Goal: Task Accomplishment & Management: Use online tool/utility

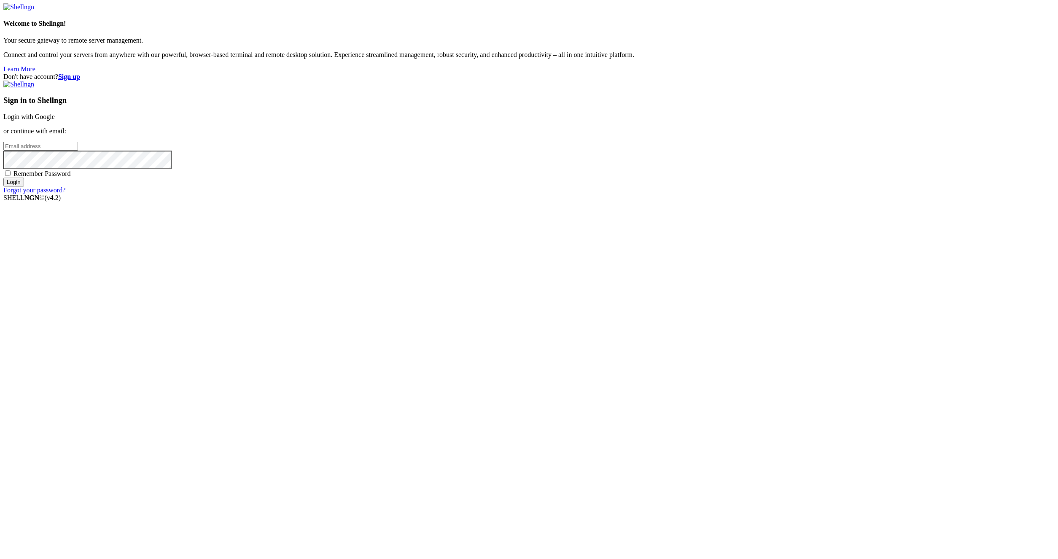
click at [55, 120] on link "Login with Google" at bounding box center [28, 116] width 51 height 7
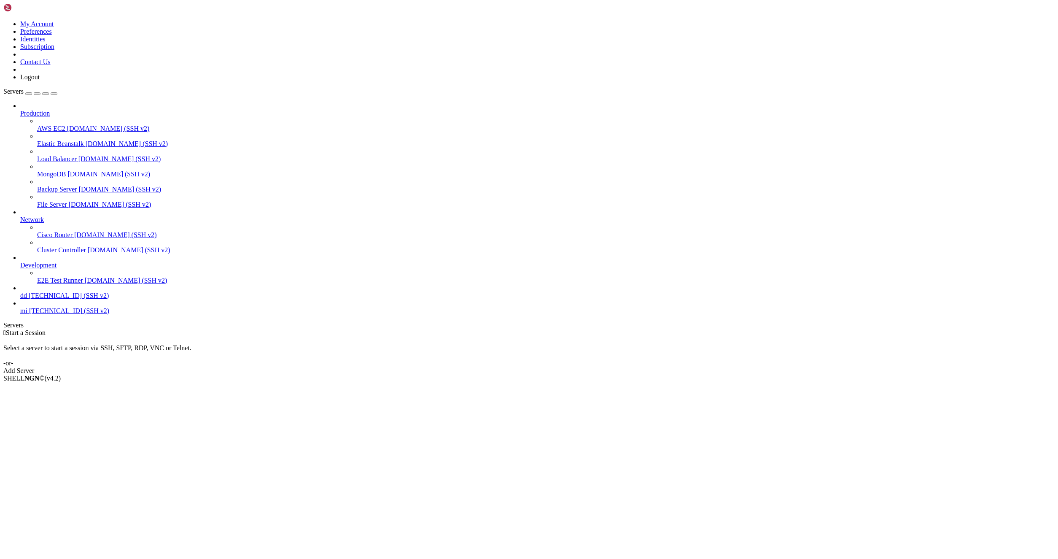
click at [27, 314] on span "mi" at bounding box center [23, 310] width 7 height 7
click at [20, 307] on icon at bounding box center [20, 307] width 0 height 0
click at [30, 314] on span "[TECHNICAL_ID] (SSH v2)" at bounding box center [69, 310] width 80 height 7
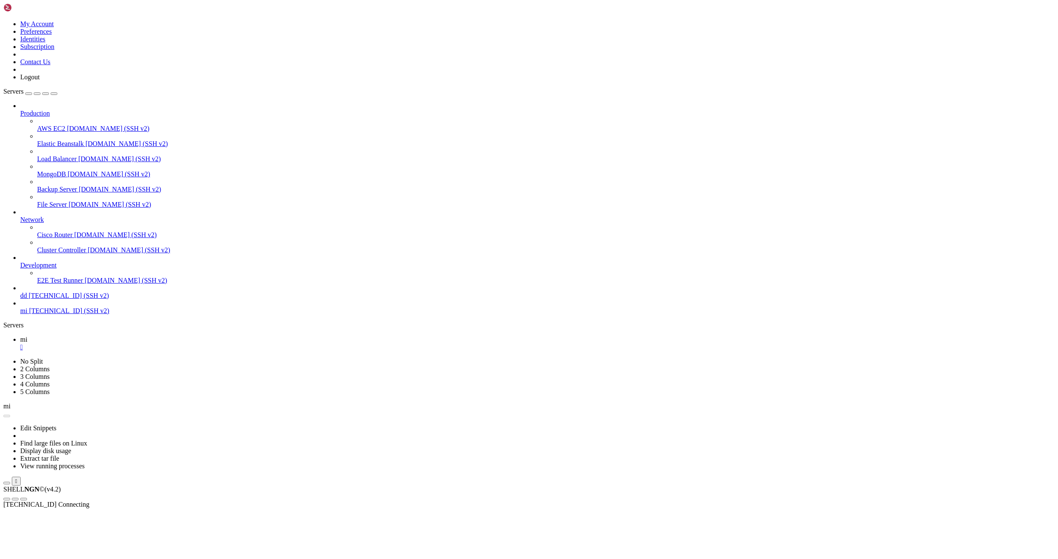
click at [30, 314] on span "[TECHNICAL_ID] (SSH v2)" at bounding box center [69, 310] width 80 height 7
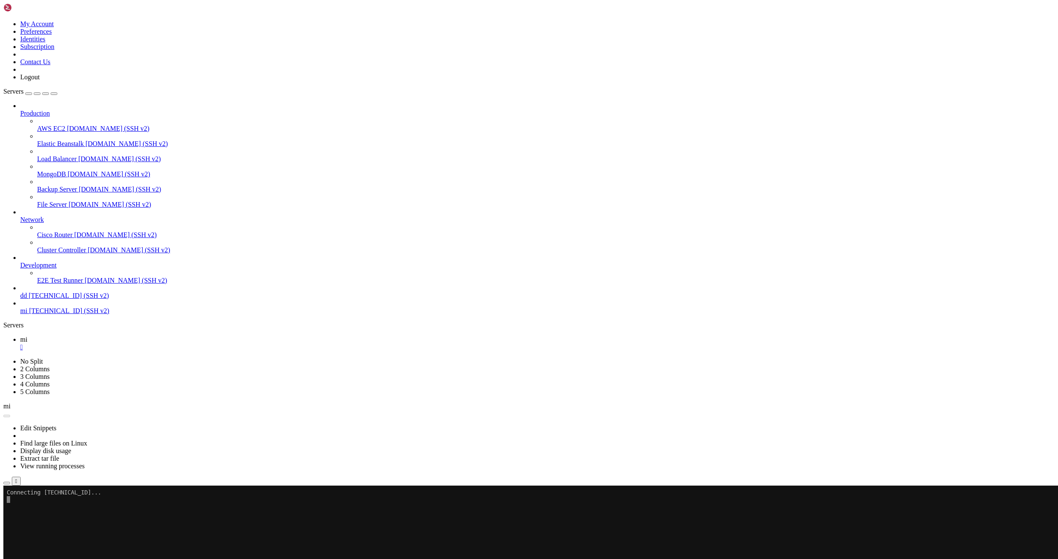
click at [30, 314] on span "[TECHNICAL_ID] (SSH v2)" at bounding box center [69, 310] width 80 height 7
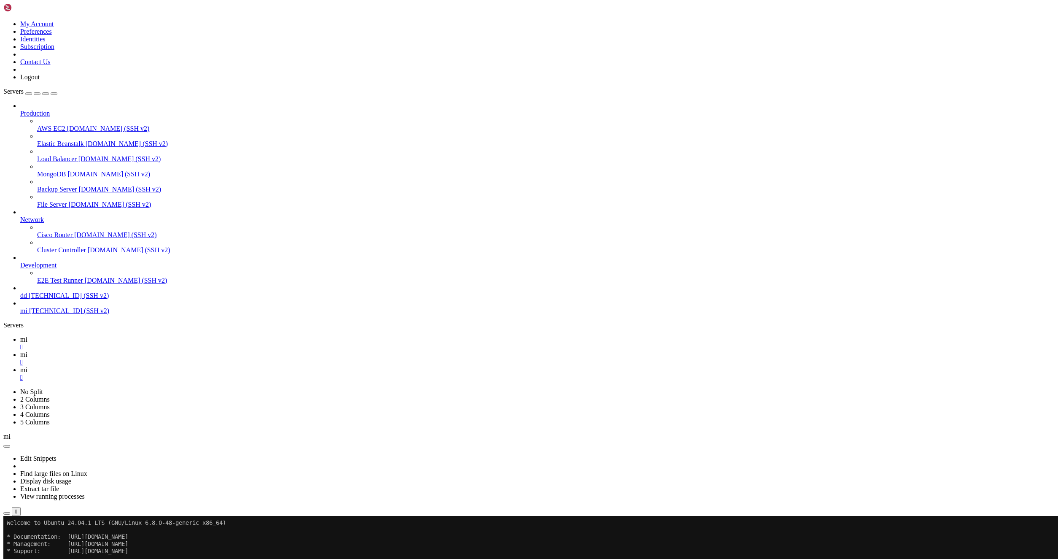
type input "/root/LinkQuest"
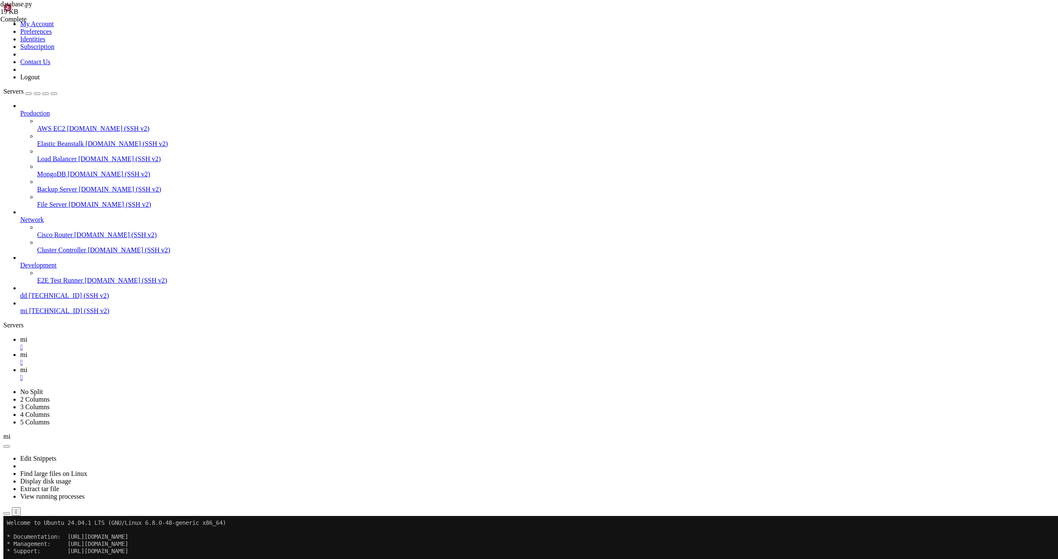
type textarea "await db.execute('DELETE FROM f_f WHERE created_at < ?',(three_days_ago,)) awai…"
paste textarea "await db.commit()"
type textarea "await db.commit()"
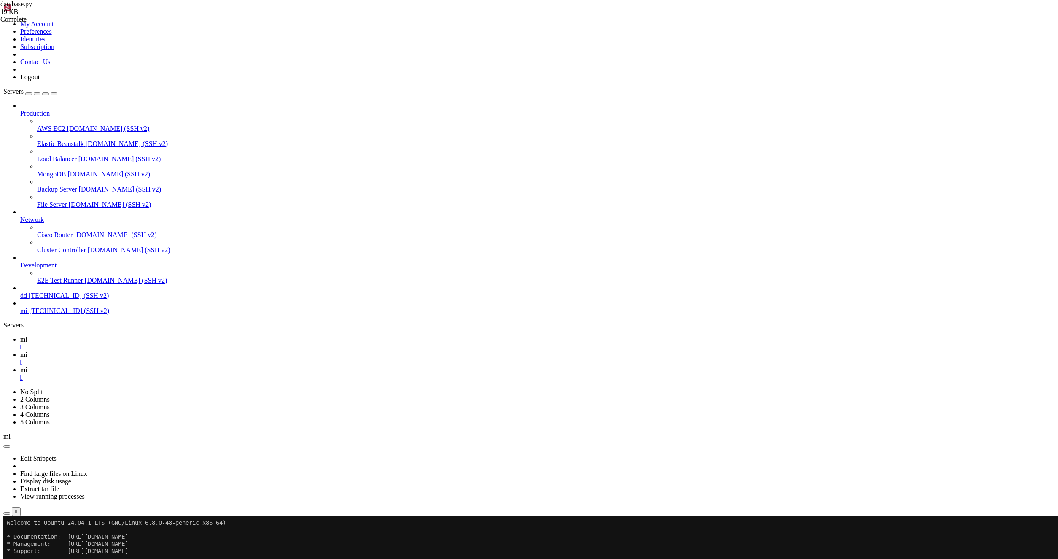
click at [20, 351] on icon at bounding box center [20, 354] width 0 height 7
drag, startPoint x: 169, startPoint y: 742, endPoint x: 170, endPoint y: 736, distance: 6.4
